Goal: Transaction & Acquisition: Purchase product/service

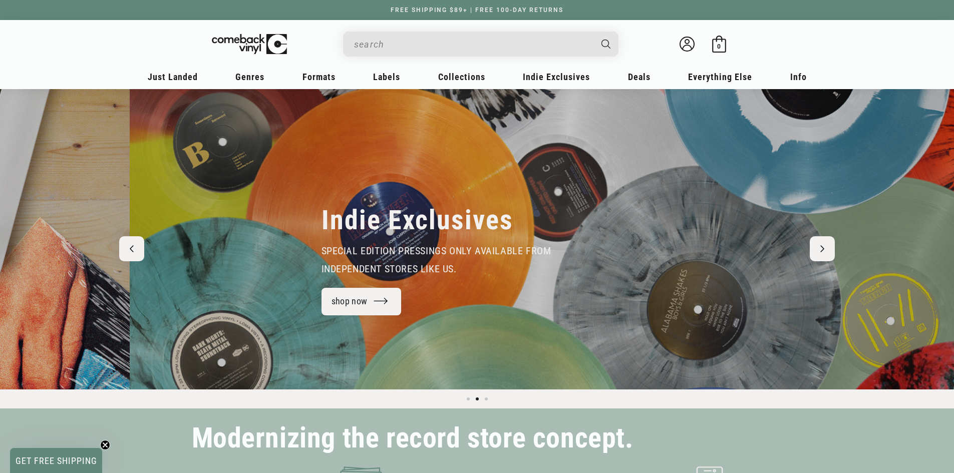
scroll to position [0, 954]
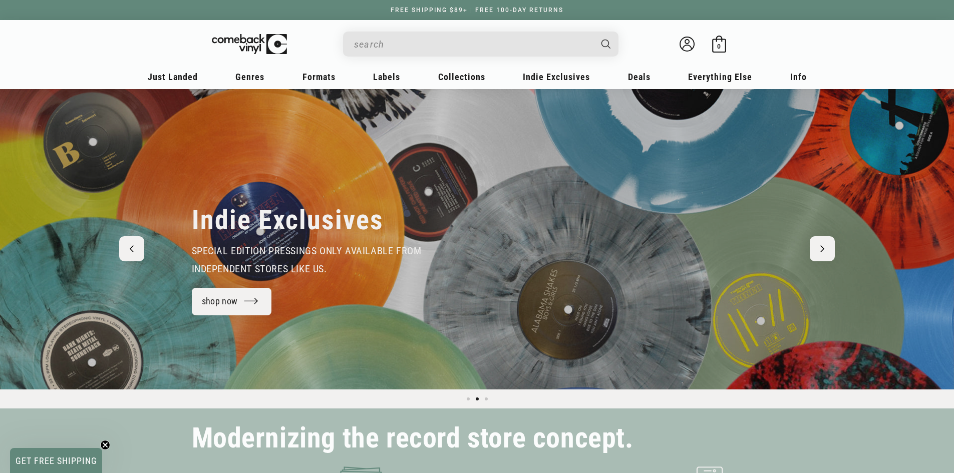
click at [403, 43] on input "Search" at bounding box center [472, 44] width 237 height 21
type input "skillet"
click at [594, 32] on button "Search" at bounding box center [606, 44] width 25 height 25
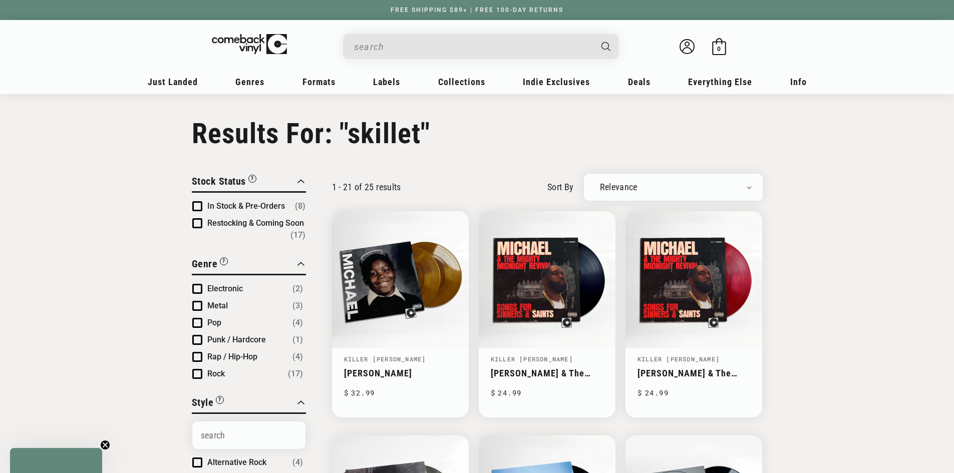
type input "skillet"
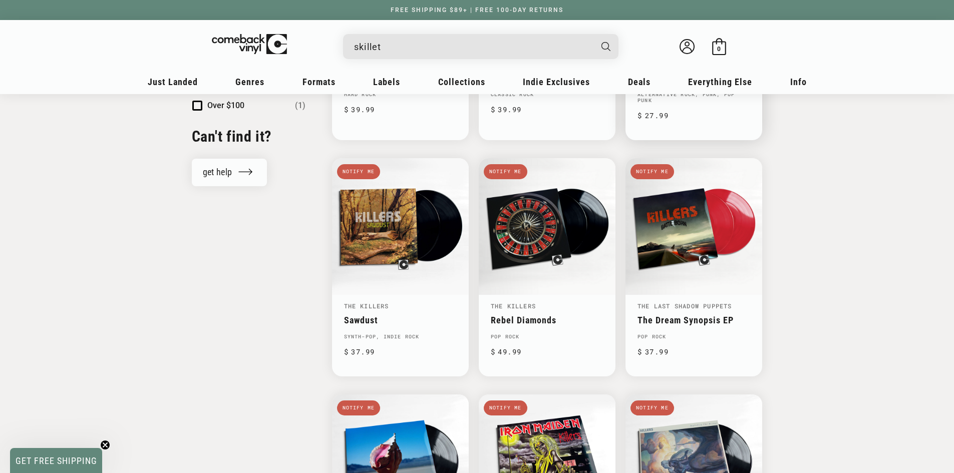
scroll to position [1001, 0]
